Goal: Obtain resource: Obtain resource

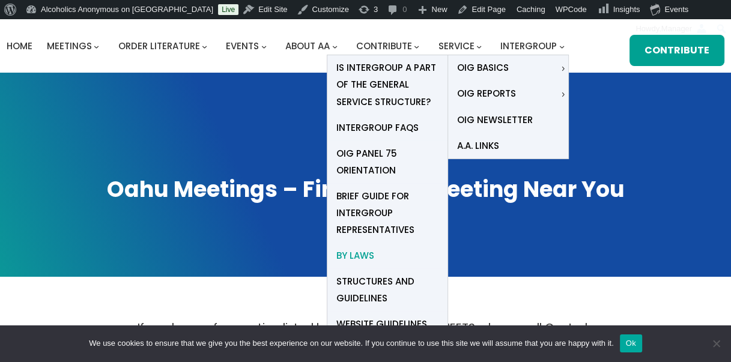
scroll to position [36, 0]
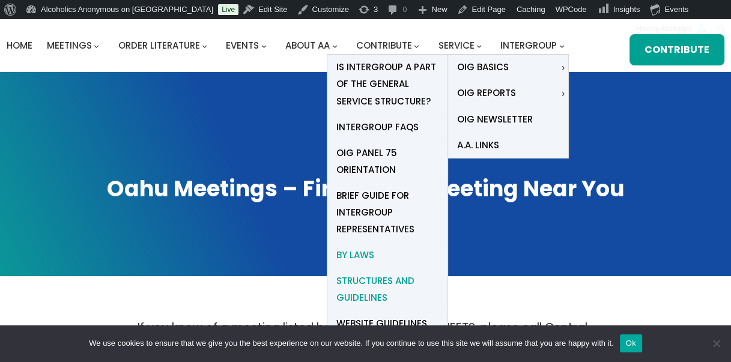
click at [366, 297] on span "Structures and Guidelines" at bounding box center [387, 290] width 102 height 34
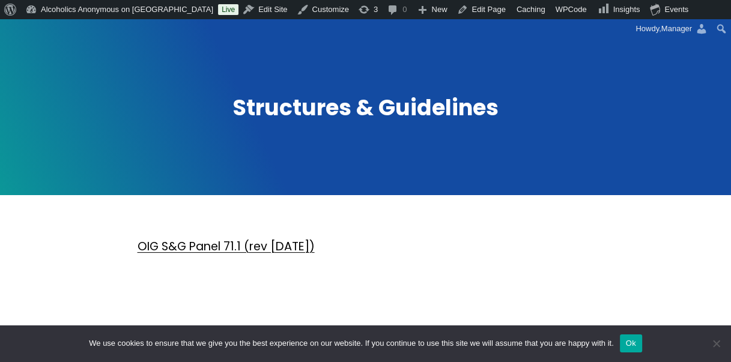
scroll to position [94, 0]
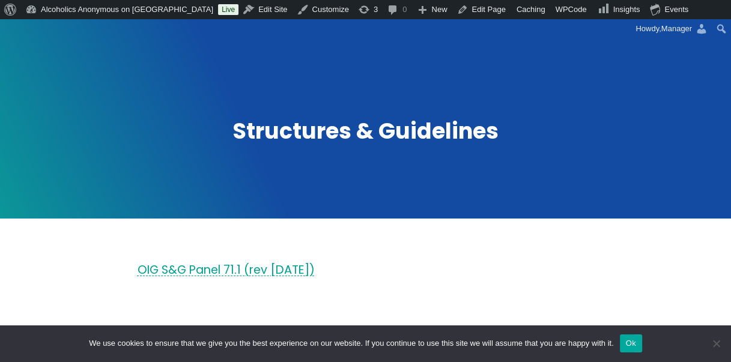
click at [282, 269] on link "OIG S&G Panel 71.1 (rev 2021.01.13)" at bounding box center [226, 270] width 177 height 16
